Goal: Navigation & Orientation: Find specific page/section

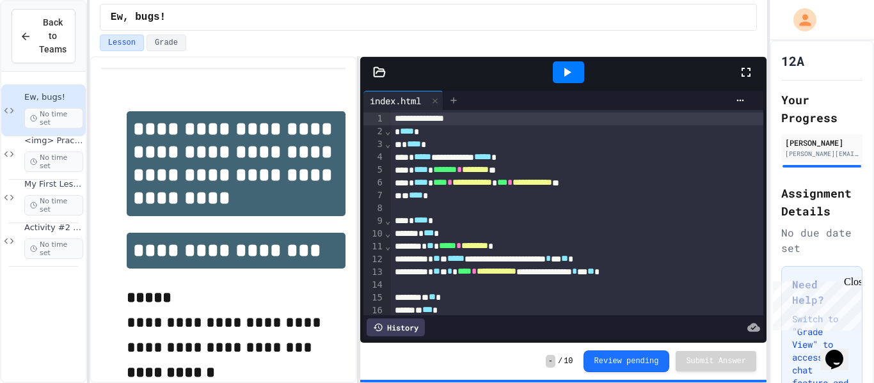
click at [456, 100] on icon at bounding box center [453, 100] width 6 height 6
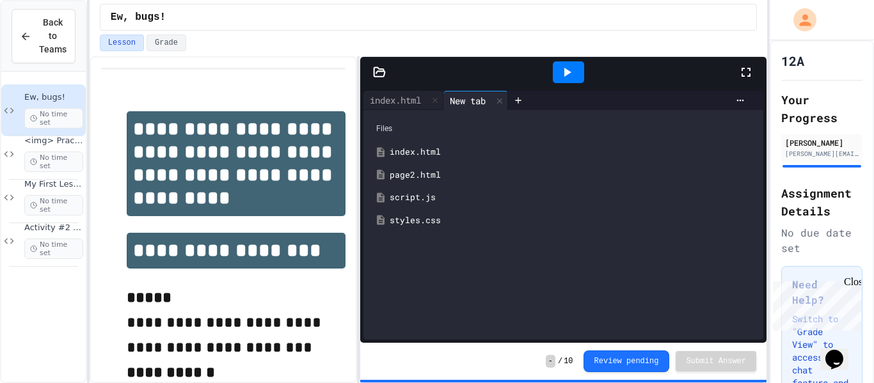
click at [425, 172] on div "page2.html" at bounding box center [572, 175] width 366 height 13
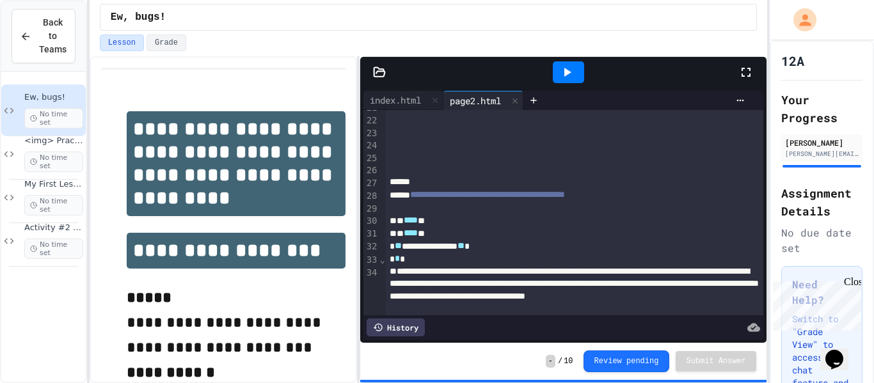
scroll to position [349, 0]
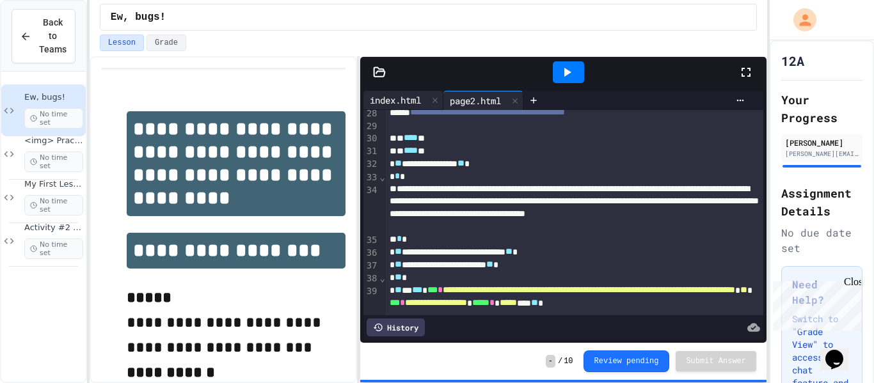
click at [388, 100] on div "index.html" at bounding box center [395, 99] width 64 height 13
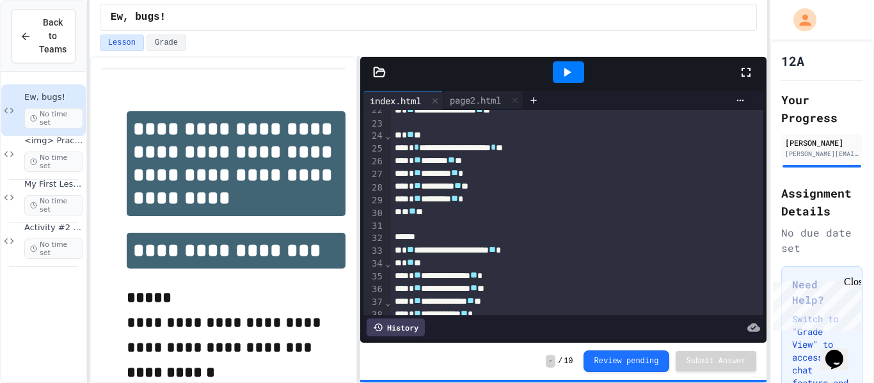
scroll to position [279, 0]
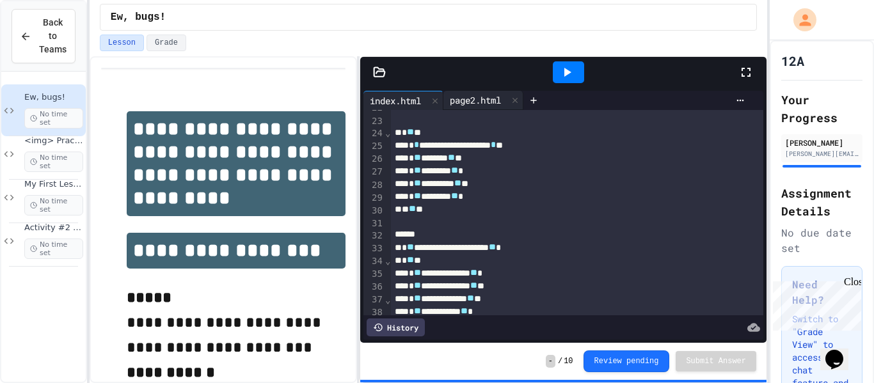
click at [491, 103] on div "page2.html" at bounding box center [475, 99] width 64 height 13
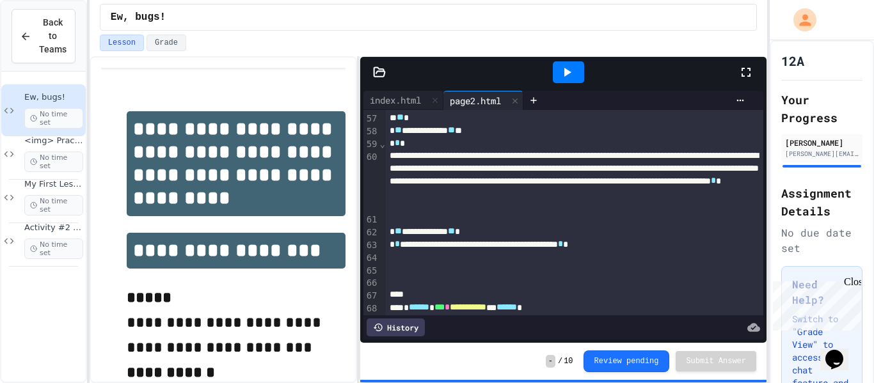
scroll to position [1167, 0]
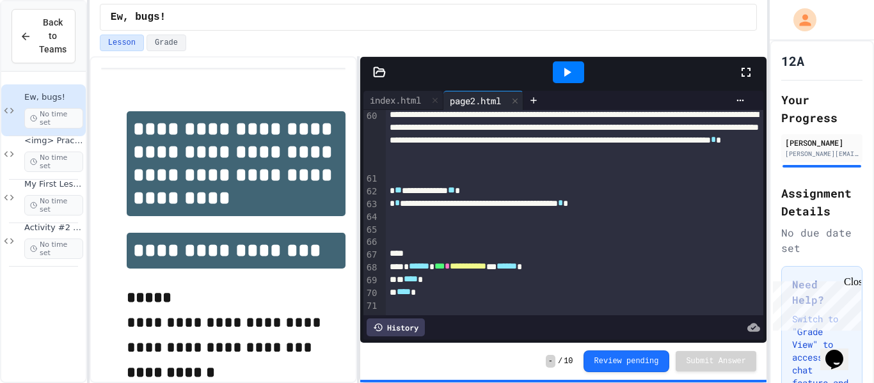
click at [563, 68] on icon at bounding box center [566, 72] width 15 height 15
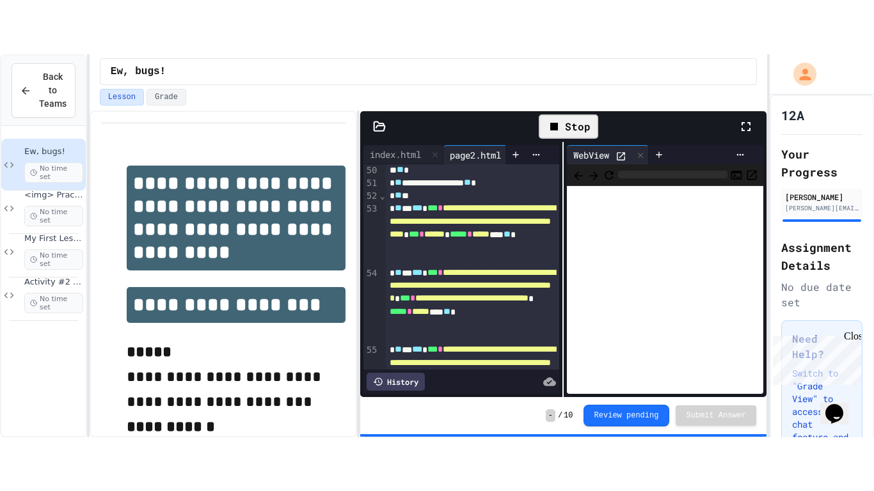
scroll to position [1539, 0]
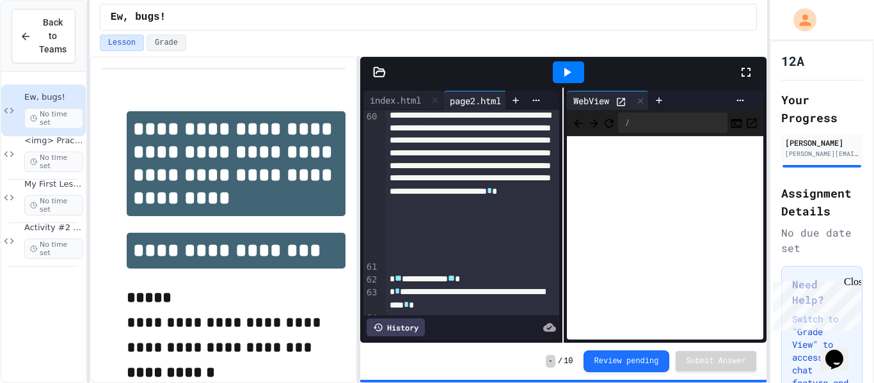
click at [750, 72] on icon at bounding box center [745, 72] width 15 height 15
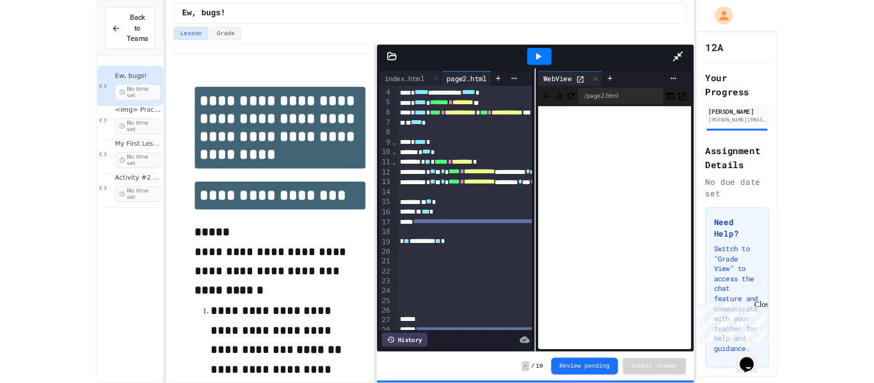
scroll to position [0, 0]
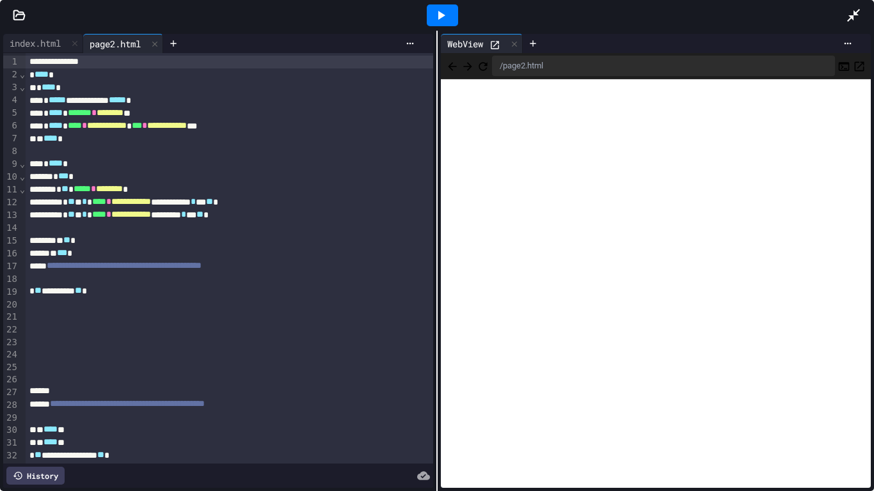
click at [849, 15] on icon at bounding box center [853, 15] width 13 height 13
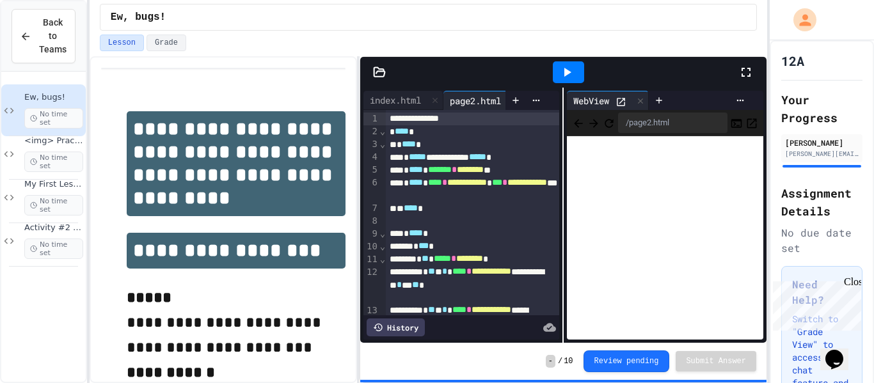
click at [741, 74] on icon at bounding box center [745, 72] width 9 height 9
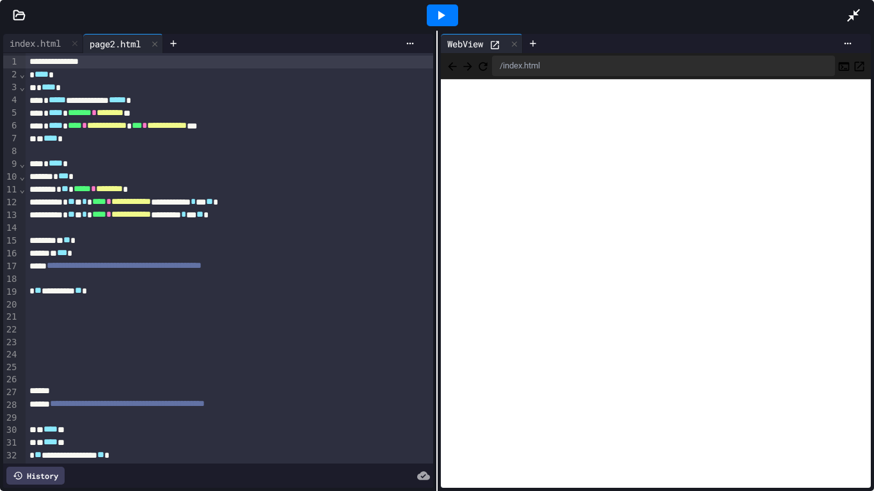
click at [847, 11] on icon at bounding box center [852, 15] width 15 height 15
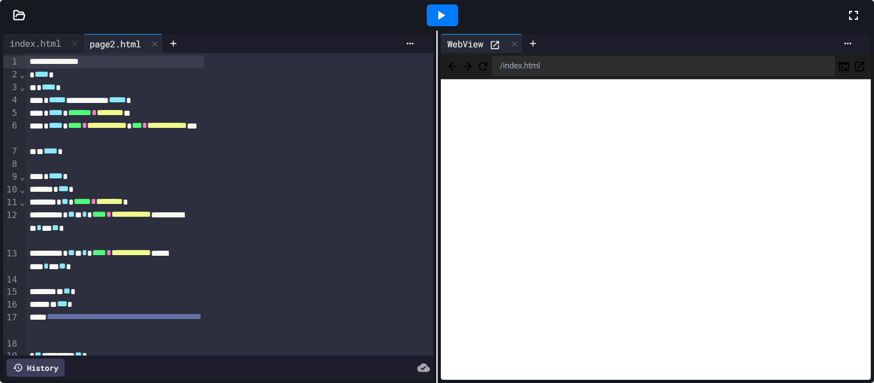
scroll to position [3404, 0]
